Goal: Communication & Community: Participate in discussion

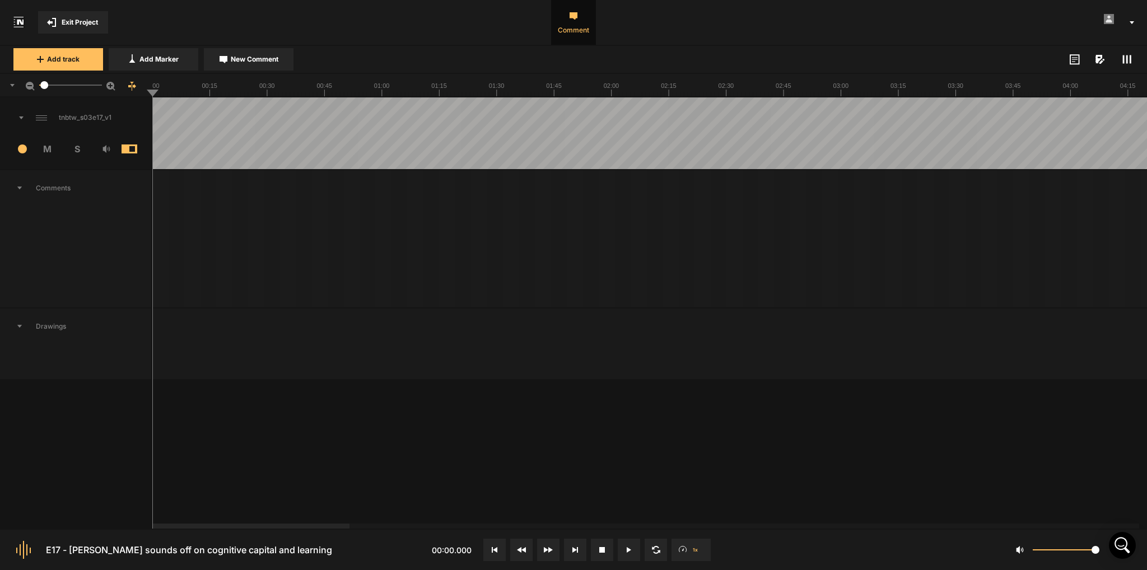
click at [635, 550] on button at bounding box center [629, 550] width 22 height 22
click at [661, 524] on div at bounding box center [640, 525] width 197 height 5
click at [810, 524] on div at bounding box center [820, 525] width 197 height 5
click at [967, 527] on div at bounding box center [938, 525] width 197 height 5
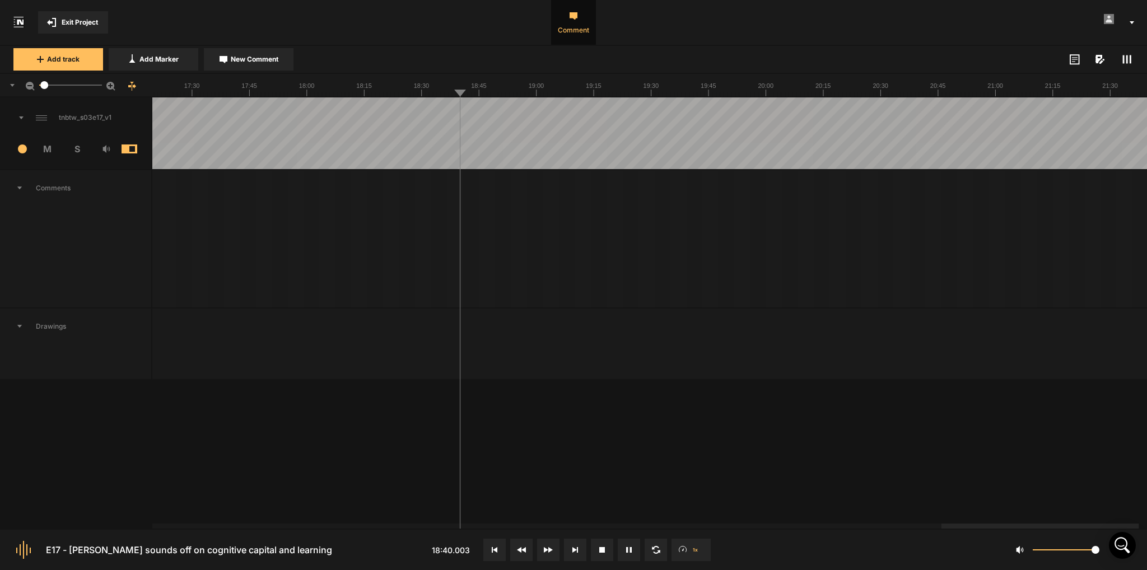
click at [1121, 528] on div at bounding box center [1039, 525] width 197 height 5
click at [629, 547] on icon at bounding box center [629, 550] width 6 height 6
click at [388, 524] on div at bounding box center [486, 525] width 197 height 5
click at [673, 283] on span "Reply" at bounding box center [674, 280] width 18 height 10
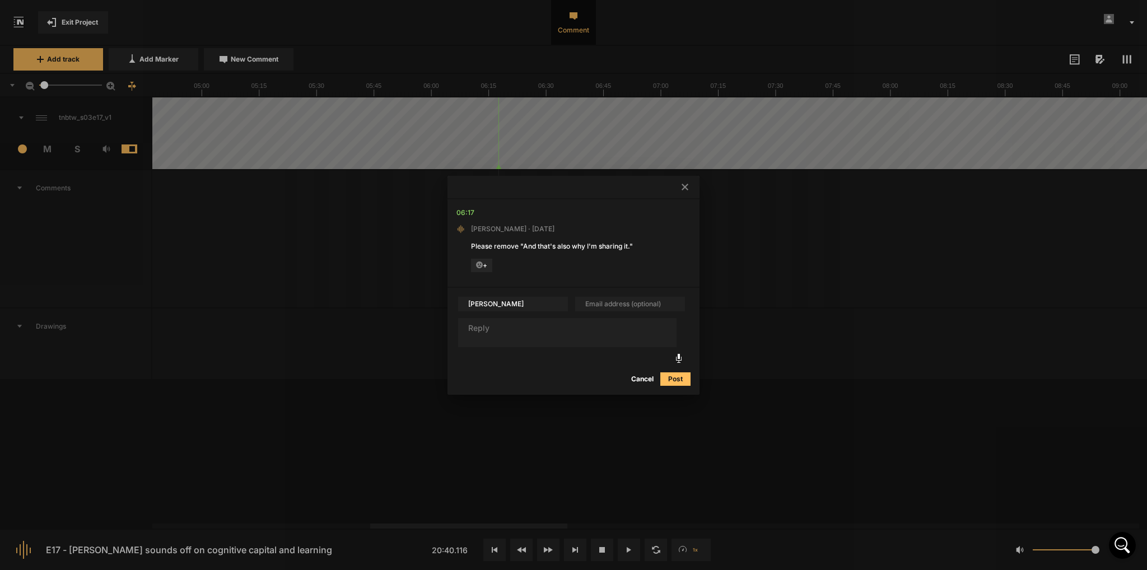
click at [512, 329] on textarea at bounding box center [567, 332] width 218 height 29
click at [503, 325] on textarea at bounding box center [567, 332] width 218 height 29
type textarea "Agreed!"
click at [683, 372] on button "Post" at bounding box center [675, 378] width 30 height 13
